Goal: Find specific page/section: Find specific page/section

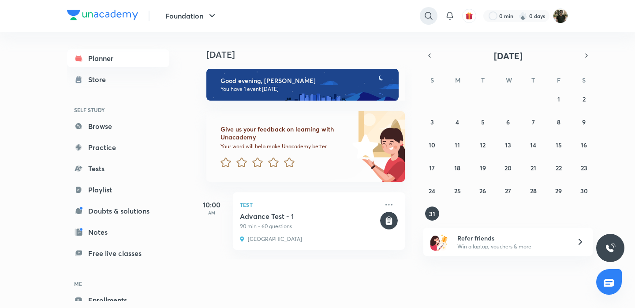
click at [431, 12] on icon at bounding box center [428, 16] width 11 height 11
type input "n"
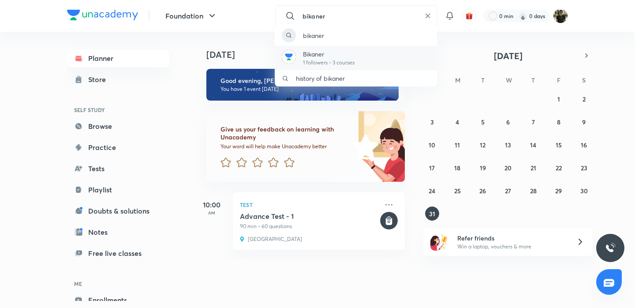
type input "bikaner"
click at [335, 52] on p "Bikaner" at bounding box center [329, 53] width 52 height 9
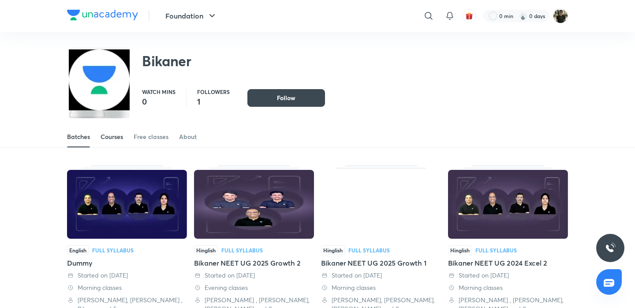
click at [115, 137] on div "Courses" at bounding box center [112, 136] width 22 height 9
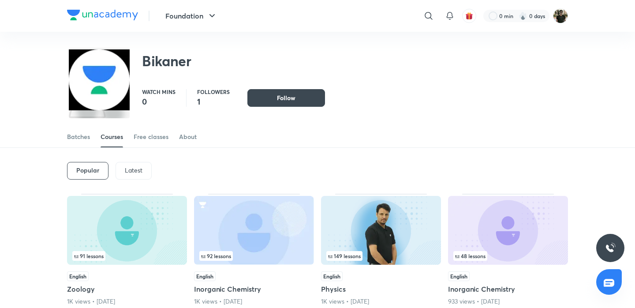
click at [165, 60] on h2 "Bikaner" at bounding box center [166, 61] width 49 height 18
click at [209, 15] on icon "button" at bounding box center [212, 16] width 11 height 11
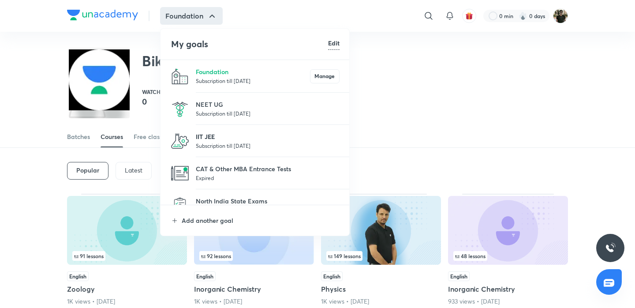
click at [209, 139] on p "IIT JEE" at bounding box center [268, 136] width 144 height 9
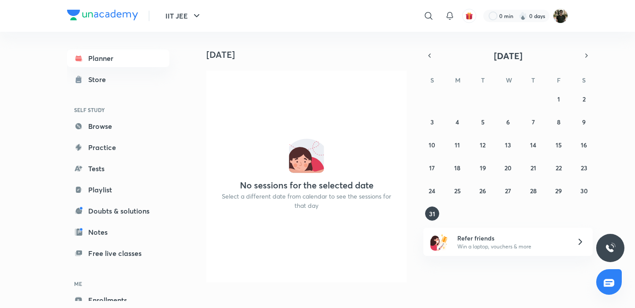
click at [284, 14] on div "​" at bounding box center [356, 15] width 162 height 21
